Goal: Communication & Community: Answer question/provide support

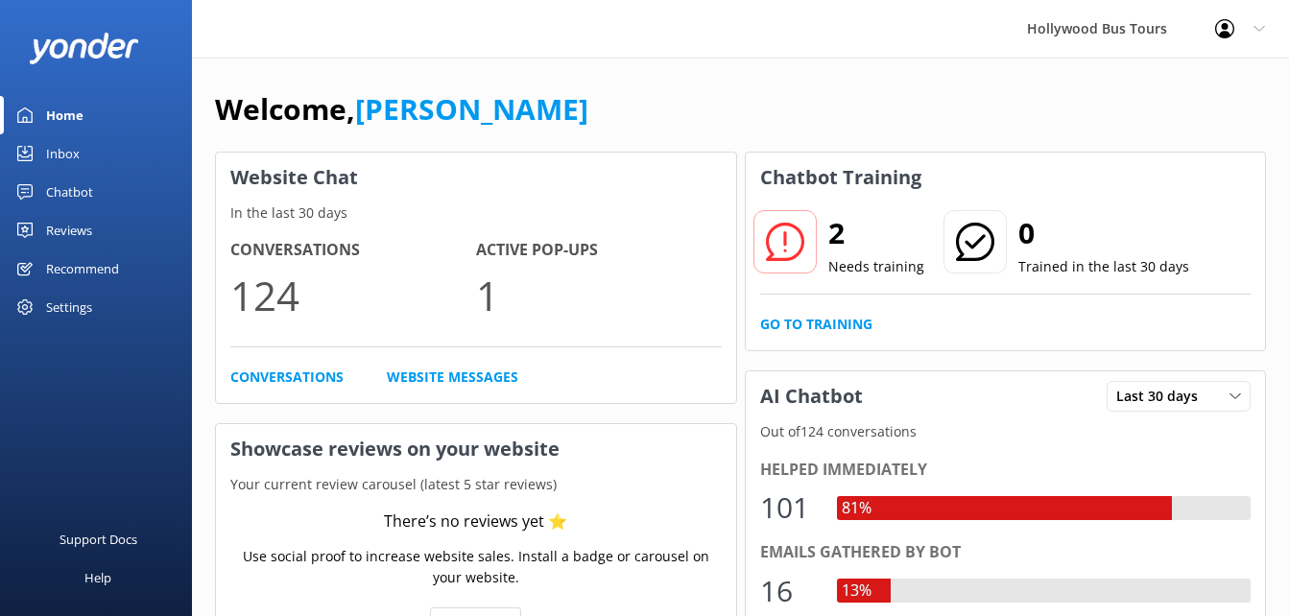
click at [48, 154] on div "Inbox" at bounding box center [63, 153] width 34 height 38
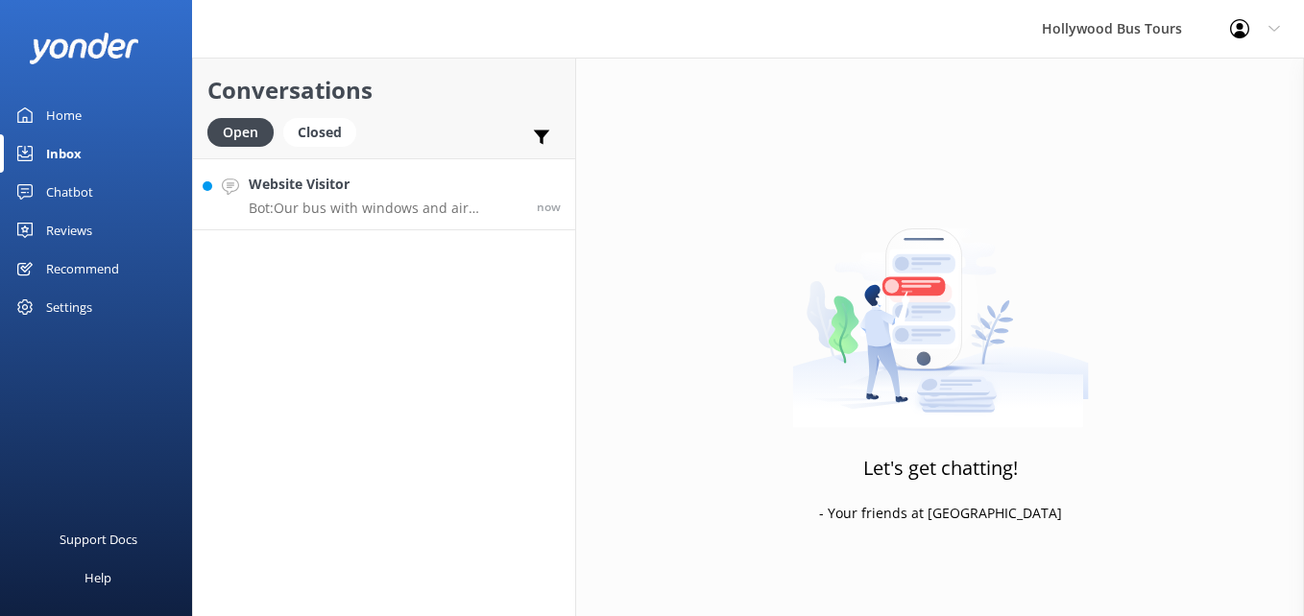
click at [433, 196] on div "Website Visitor Bot: Our bus with windows and air conditioning seats up to 22 p…" at bounding box center [386, 194] width 274 height 41
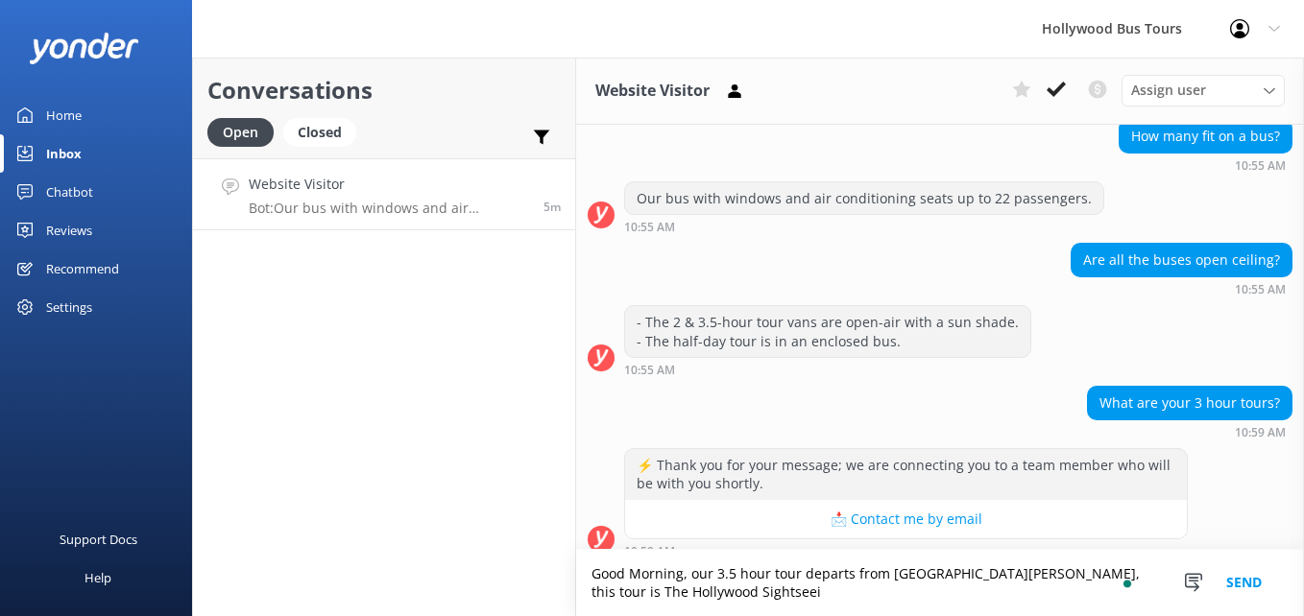
scroll to position [216, 0]
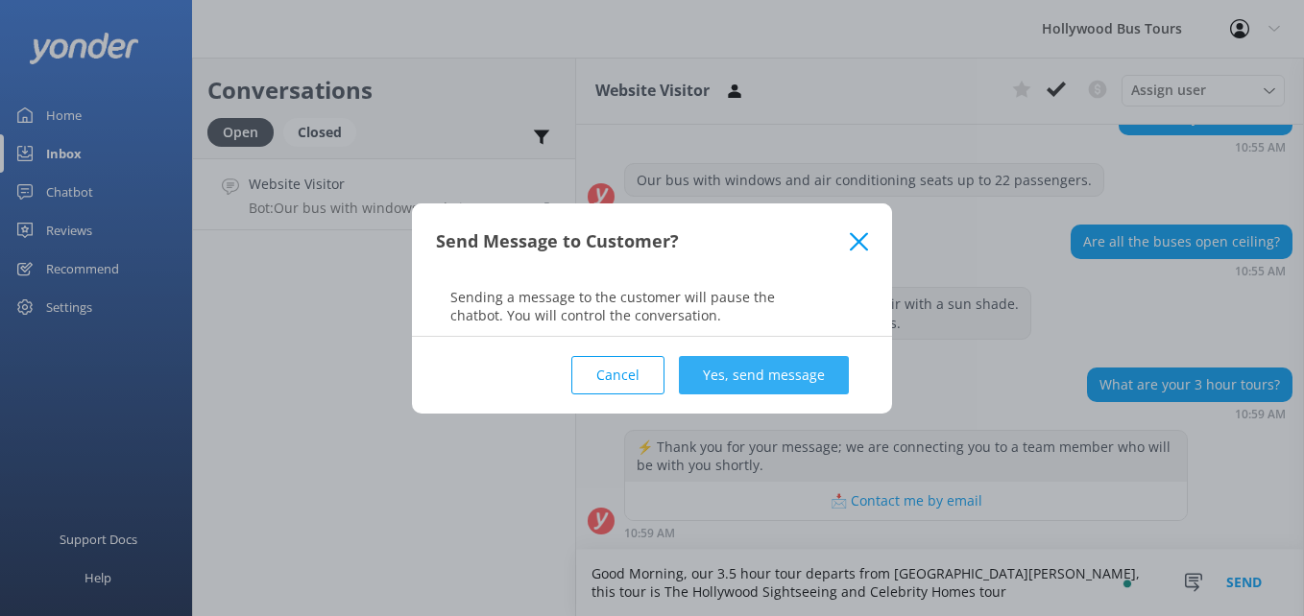
type textarea "Good Morning, our 3.5 hour tour departs from [GEOGRAPHIC_DATA][PERSON_NAME], th…"
click at [836, 360] on button "Yes, send message" at bounding box center [764, 375] width 170 height 38
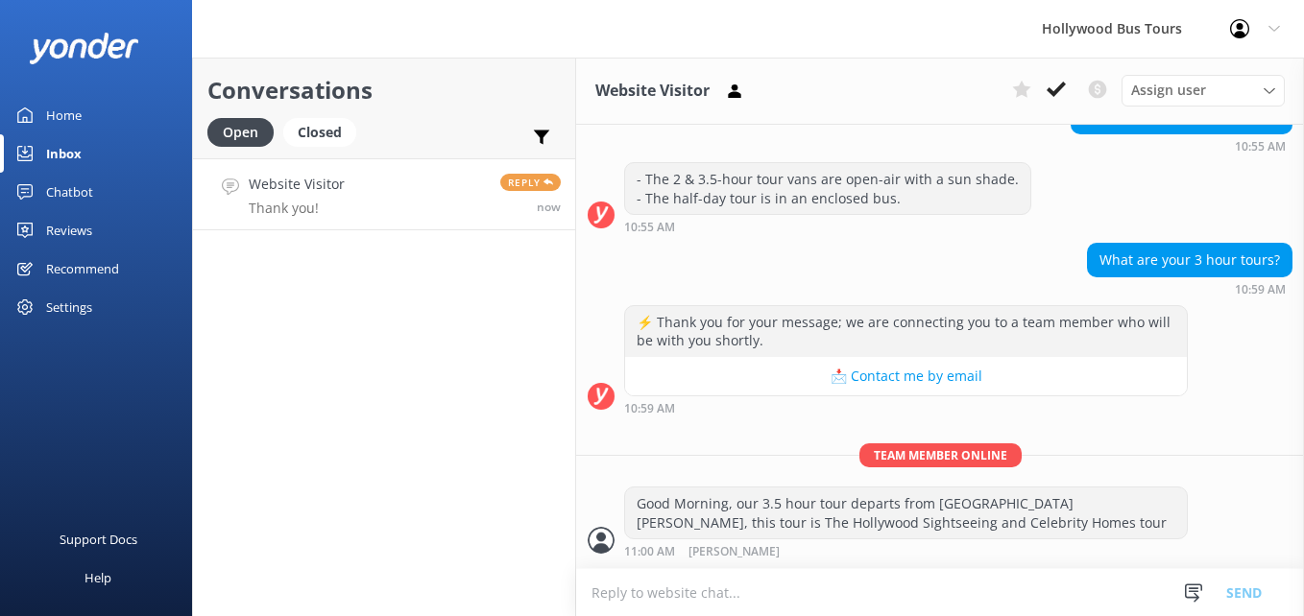
scroll to position [403, 0]
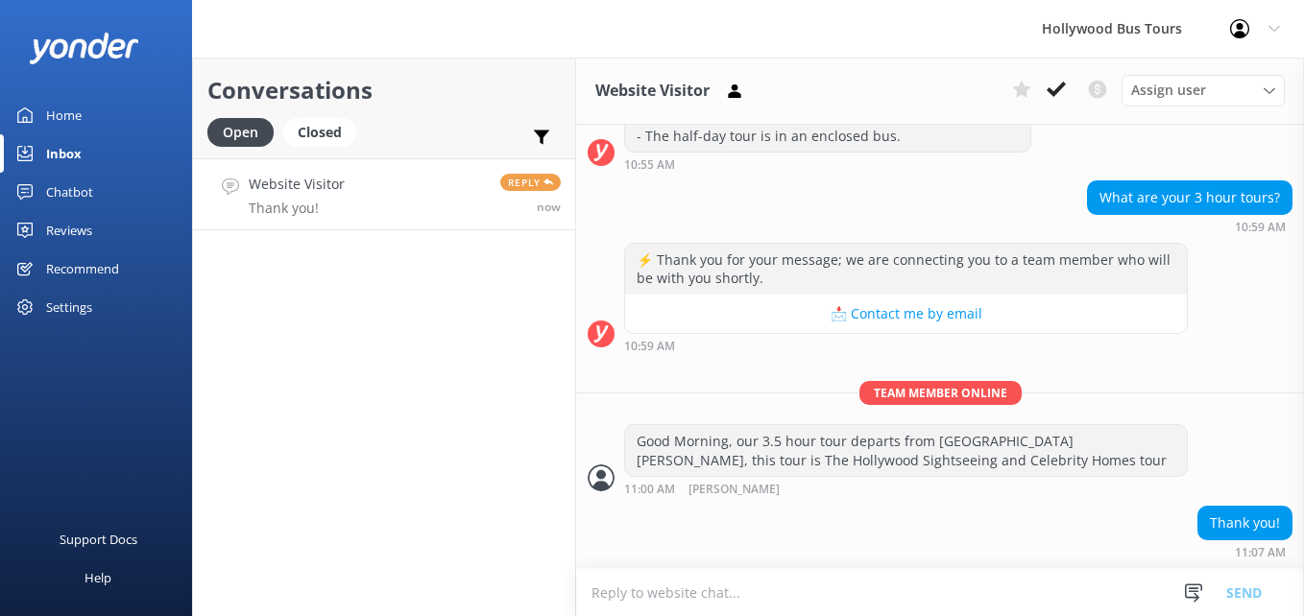
click at [369, 204] on link "Website Visitor Thank you! Reply now" at bounding box center [384, 194] width 382 height 72
click at [783, 598] on textarea "To enrich screen reader interactions, please activate Accessibility in Grammarl…" at bounding box center [940, 592] width 728 height 47
type textarea "You are very welcome (:"
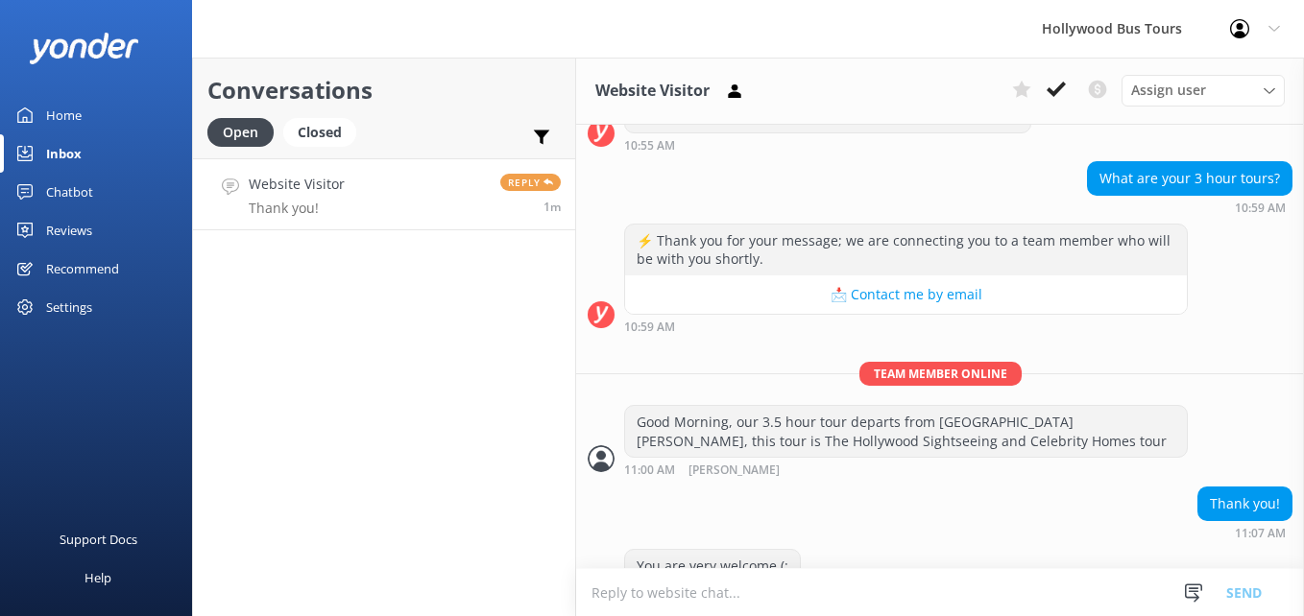
scroll to position [465, 0]
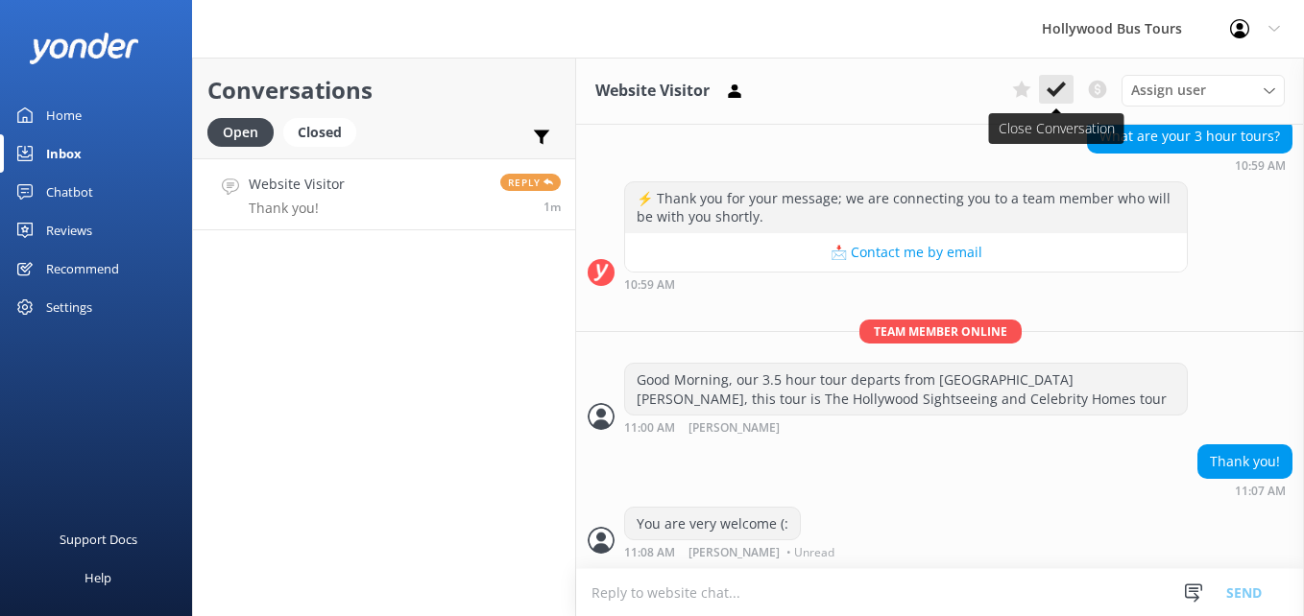
click at [1062, 85] on use at bounding box center [1055, 89] width 19 height 15
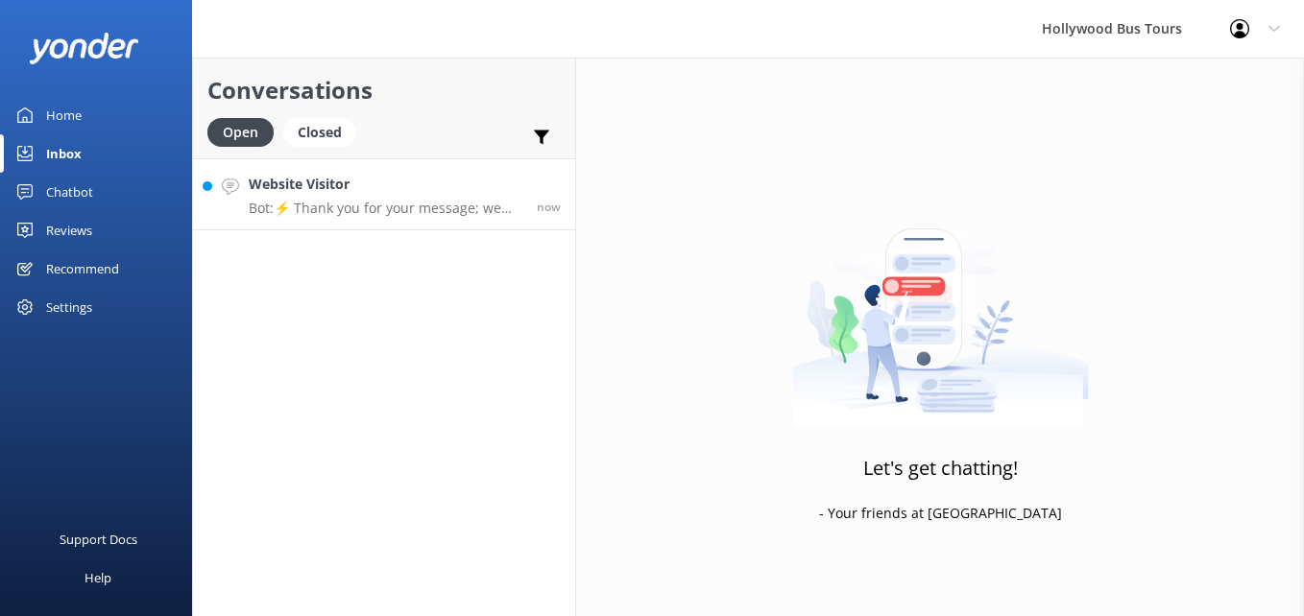
click at [317, 198] on div "Website Visitor Bot: ⚡ Thank you for your message; we are connecting you to a t…" at bounding box center [386, 194] width 274 height 41
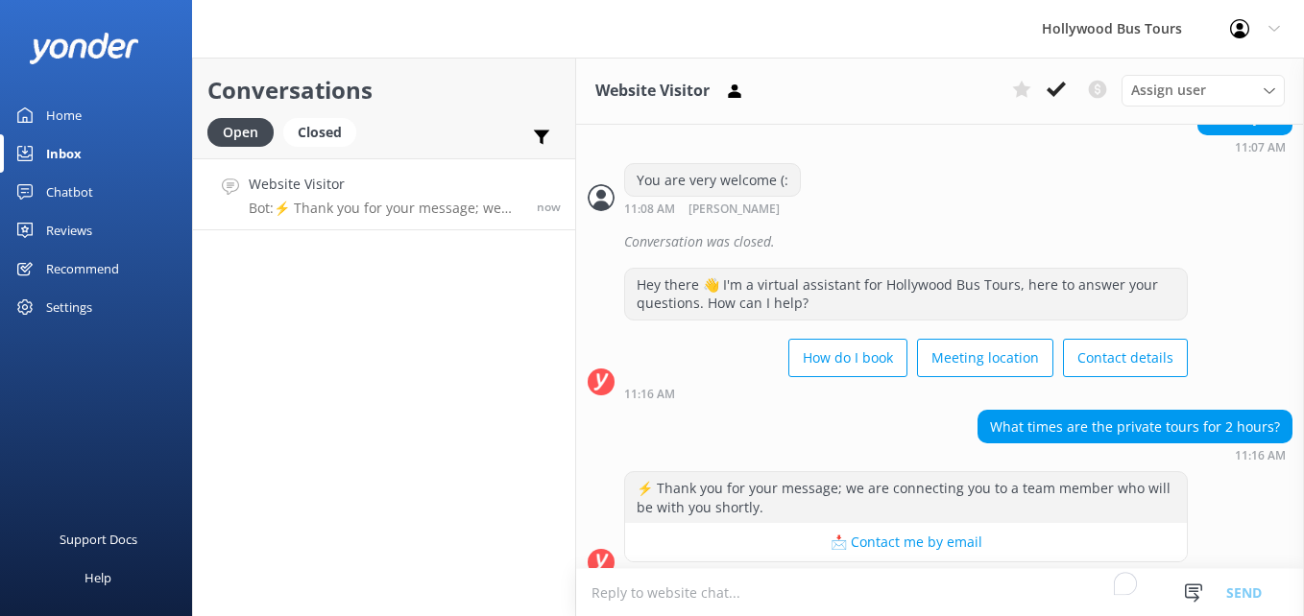
scroll to position [830, 0]
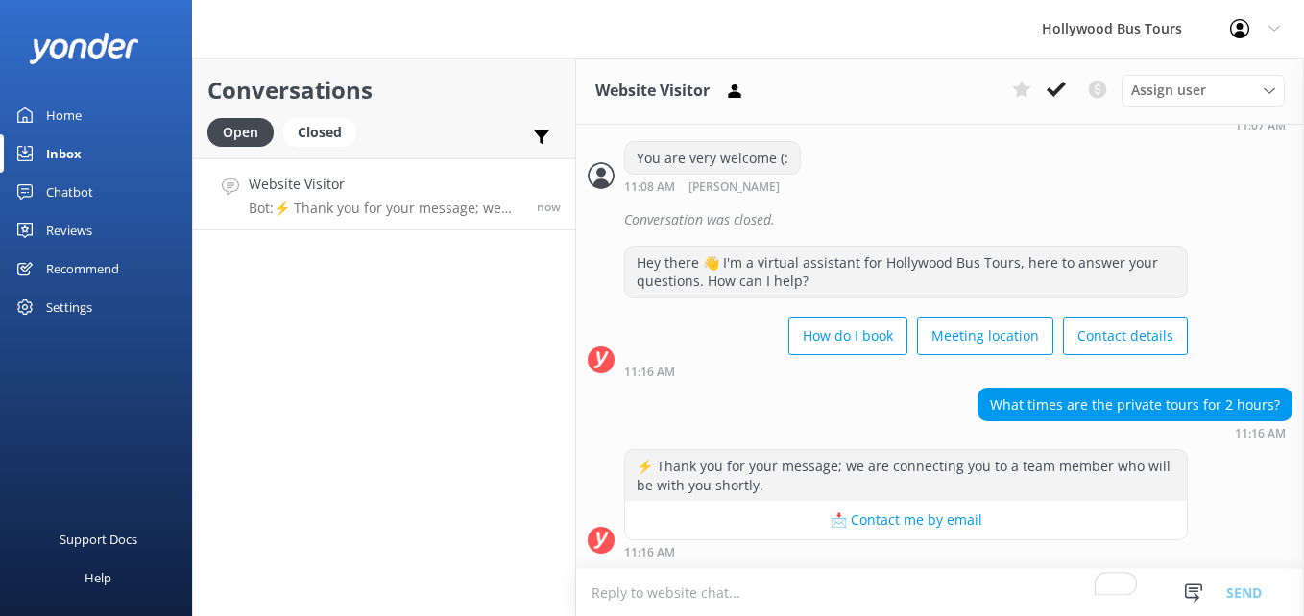
click at [789, 590] on textarea "To enrich screen reader interactions, please activate Accessibility in Grammarl…" at bounding box center [940, 592] width 728 height 47
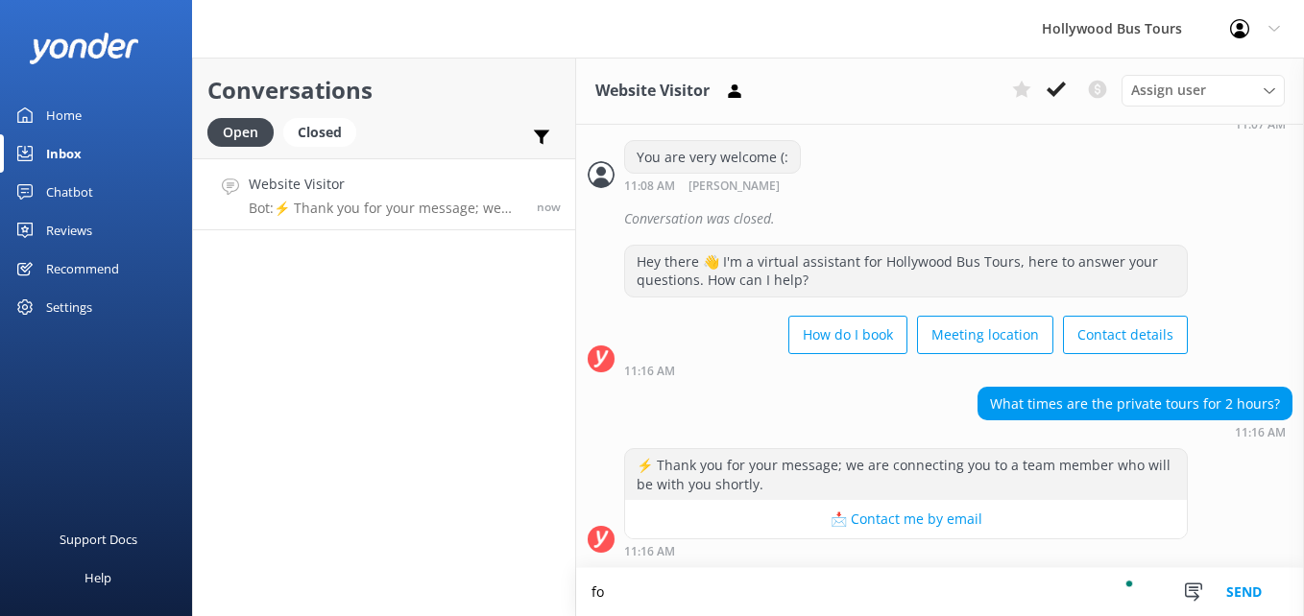
type textarea "f"
type textarea "a"
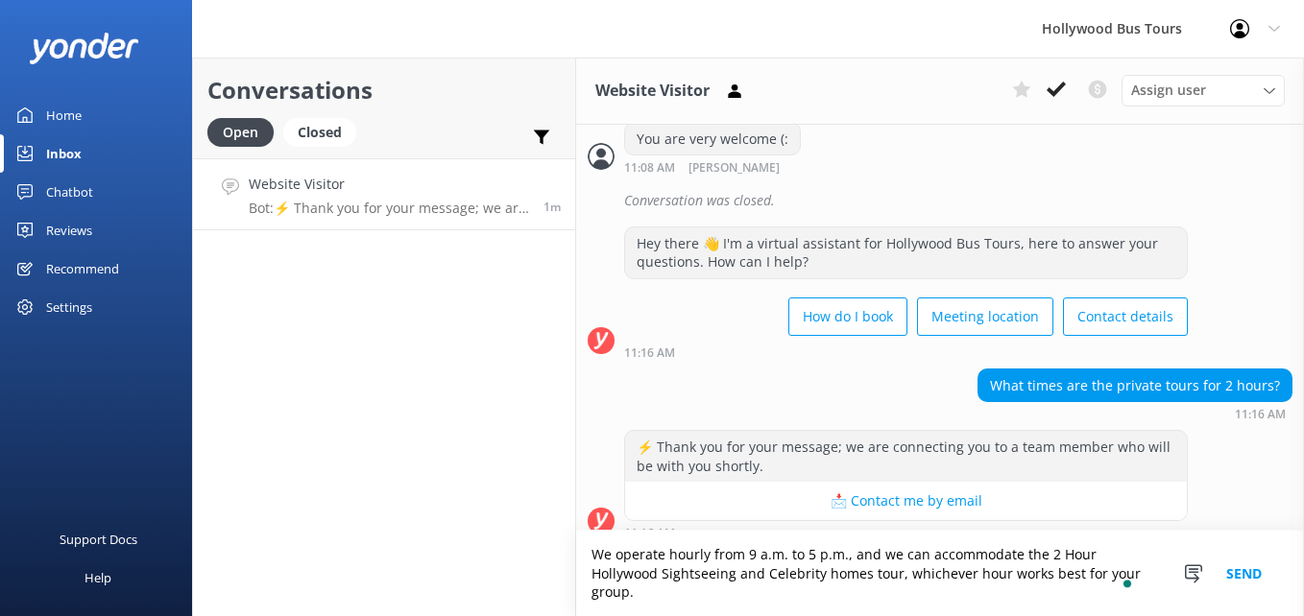
scroll to position [869, 0]
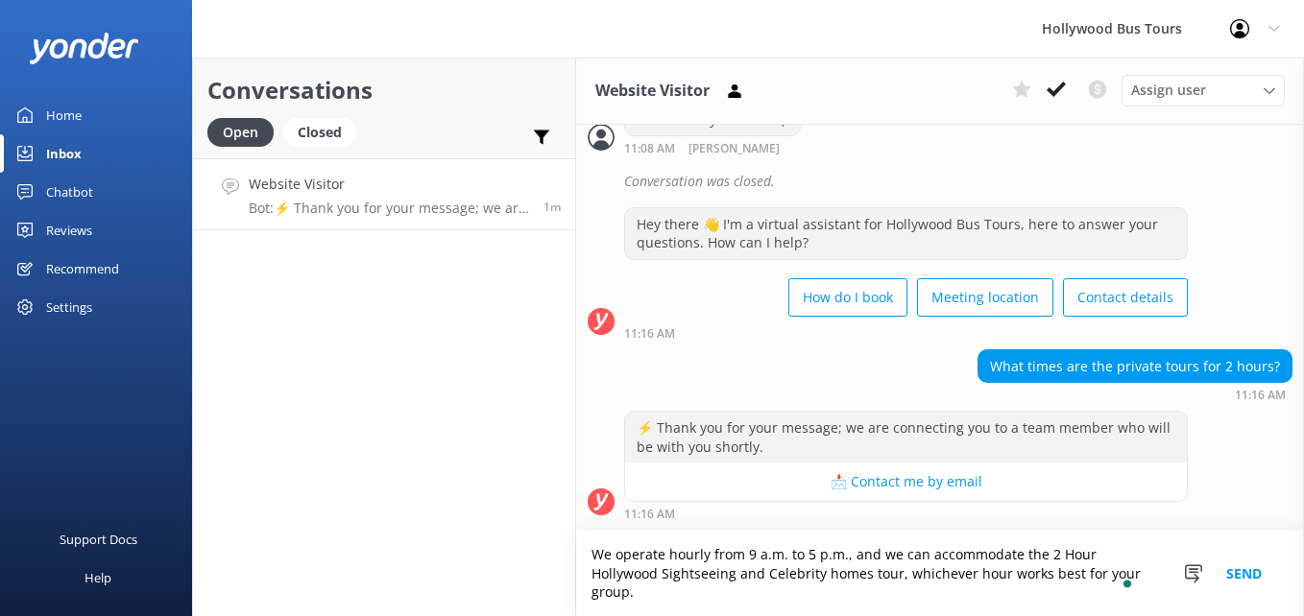
click at [903, 577] on textarea "We operate hourly from 9 a.m. to 5 p.m., and we can accommodate the 2 Hour Holl…" at bounding box center [940, 573] width 728 height 85
click at [907, 593] on textarea "We operate hourly from 9 a.m. to 5 p.m., and we can accommodate the 2 Hour Holl…" at bounding box center [940, 573] width 728 height 85
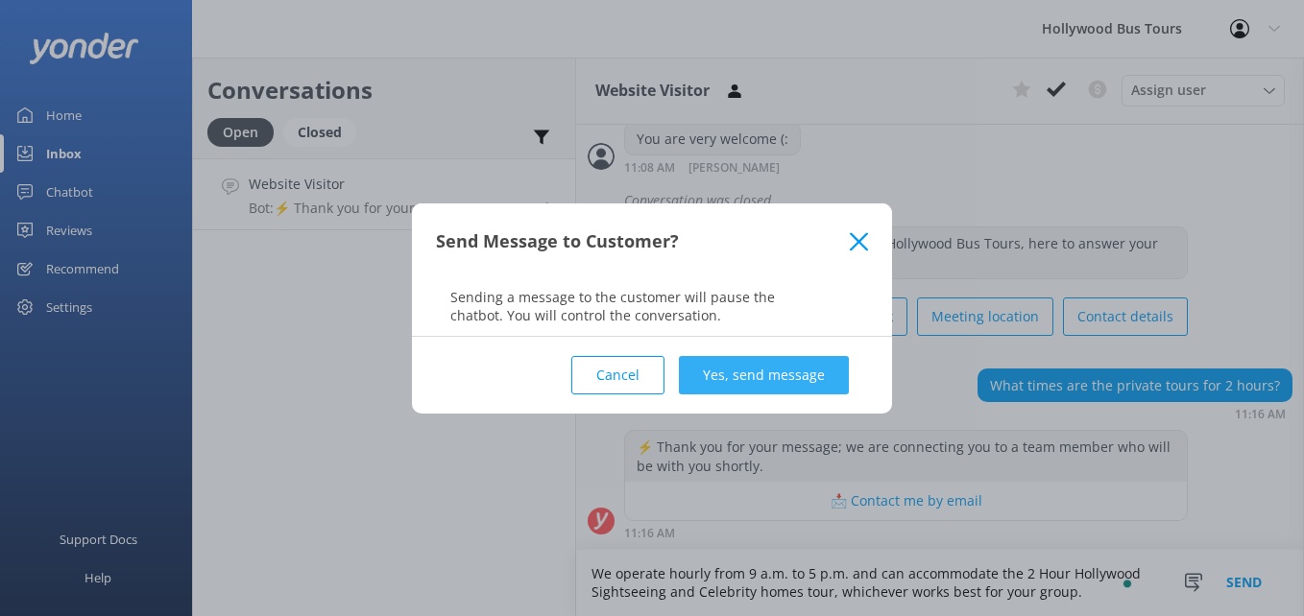
type textarea "We operate hourly from 9 a.m. to 5 p.m. and can accommodate the 2 Hour Hollywoo…"
click at [739, 374] on button "Yes, send message" at bounding box center [764, 375] width 170 height 38
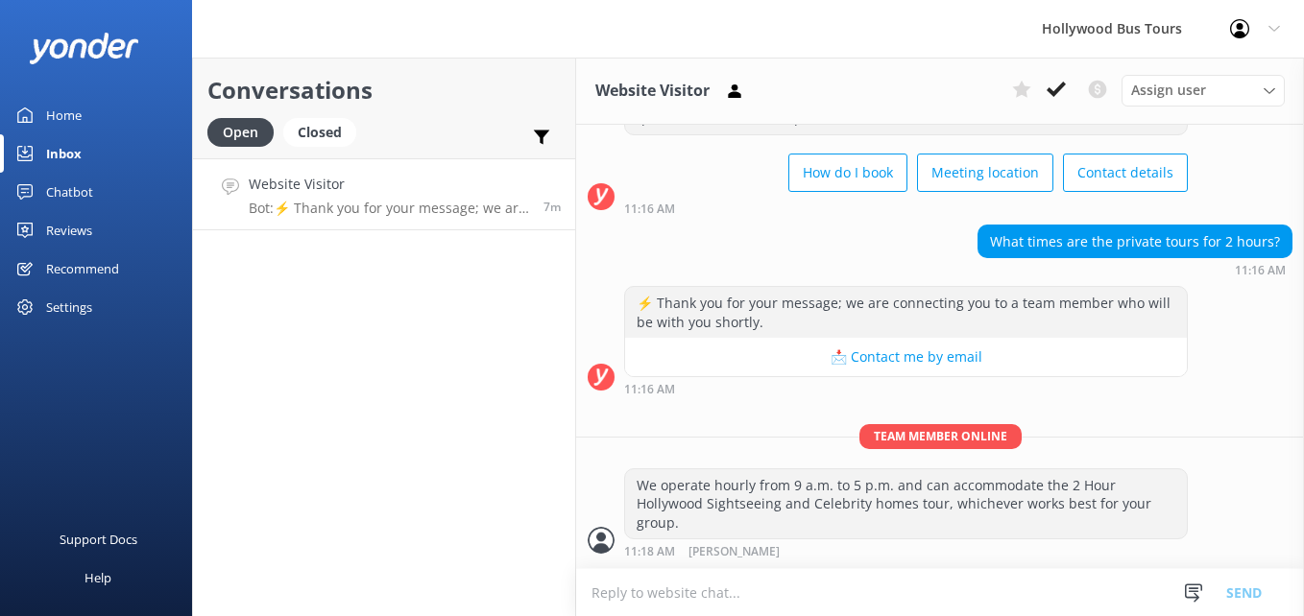
scroll to position [1056, 0]
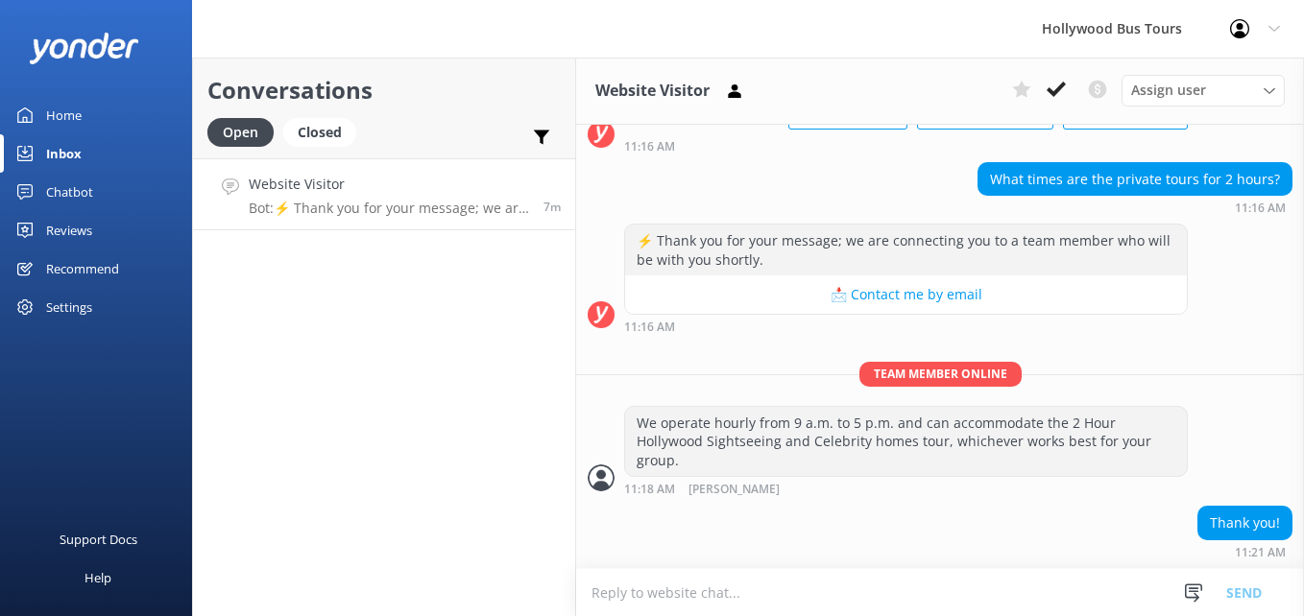
click at [706, 590] on textarea "To enrich screen reader interactions, please activate Accessibility in Grammarl…" at bounding box center [940, 592] width 728 height 47
type textarea "you are very welcome"
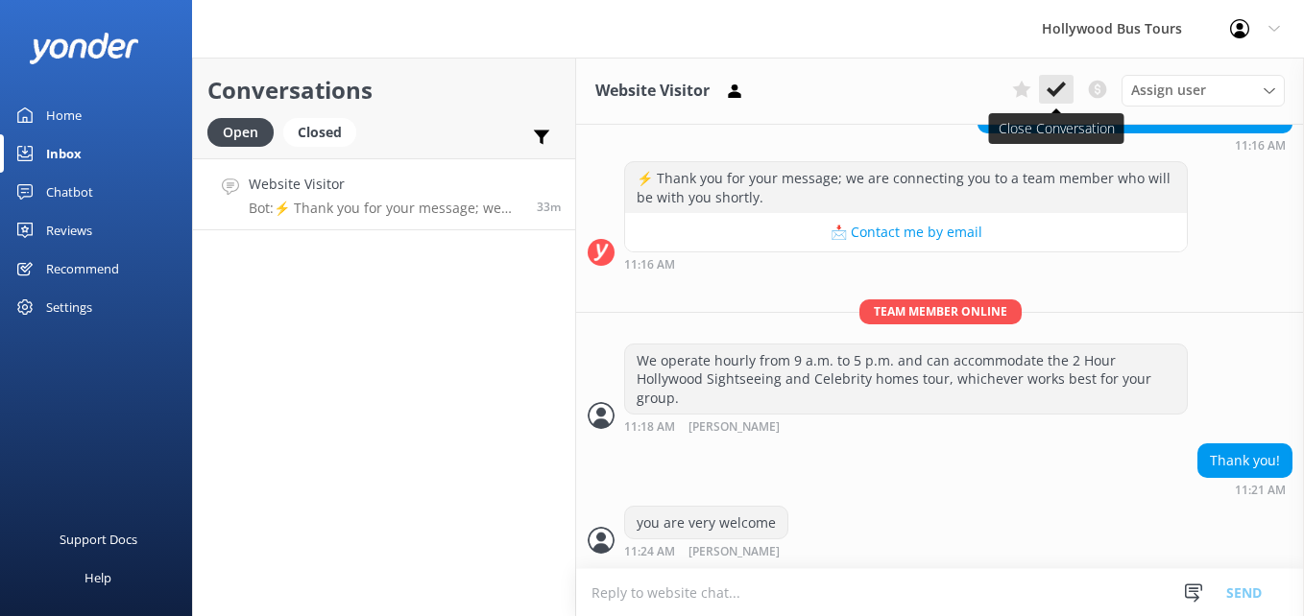
click at [1062, 90] on icon at bounding box center [1055, 89] width 19 height 19
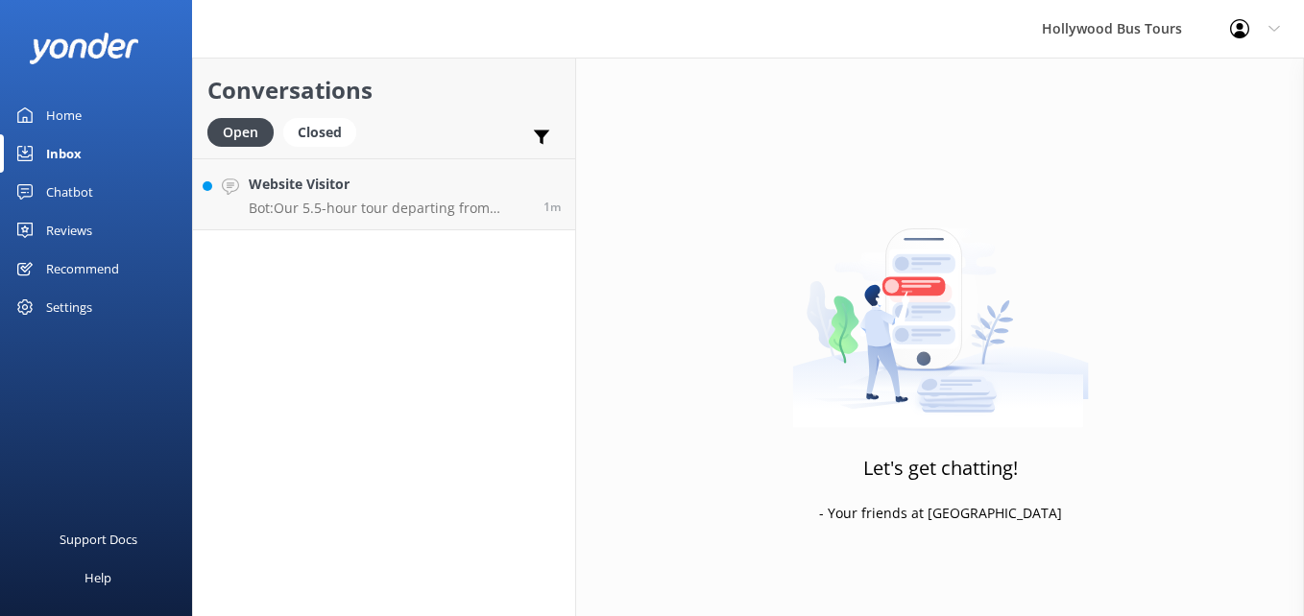
click at [52, 154] on div "Inbox" at bounding box center [64, 153] width 36 height 38
click at [475, 198] on div "Website Visitor Bot: Our 5.5-hour tour departing from [GEOGRAPHIC_DATA] include…" at bounding box center [389, 194] width 280 height 41
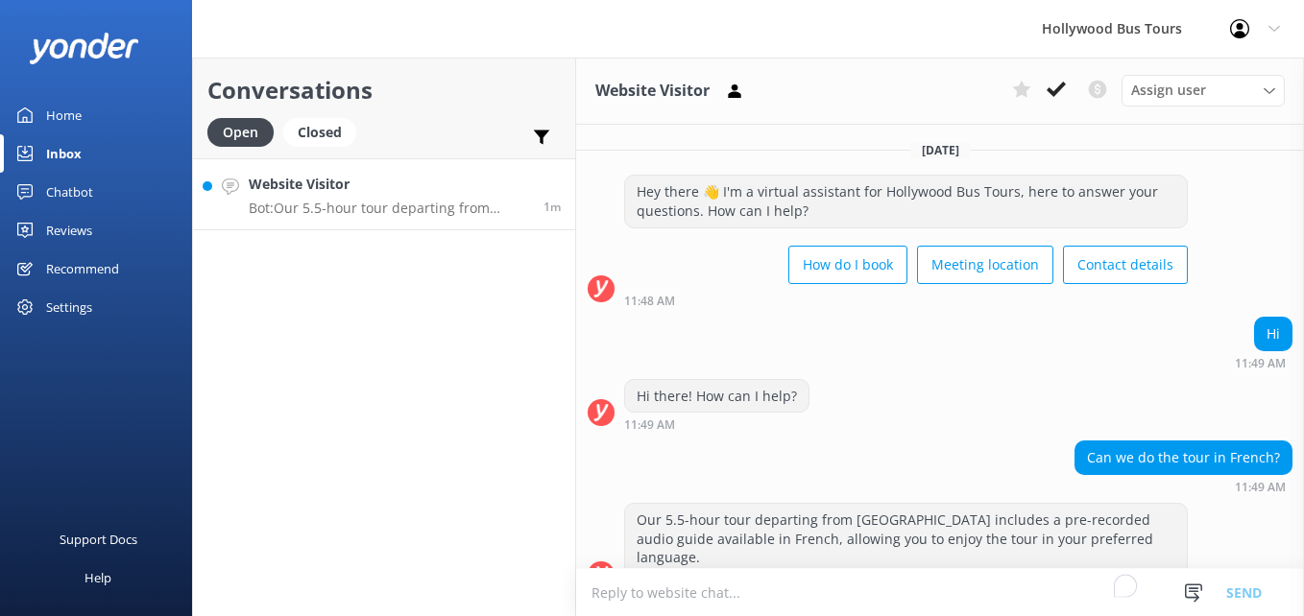
scroll to position [15, 0]
